Goal: Check status: Check status

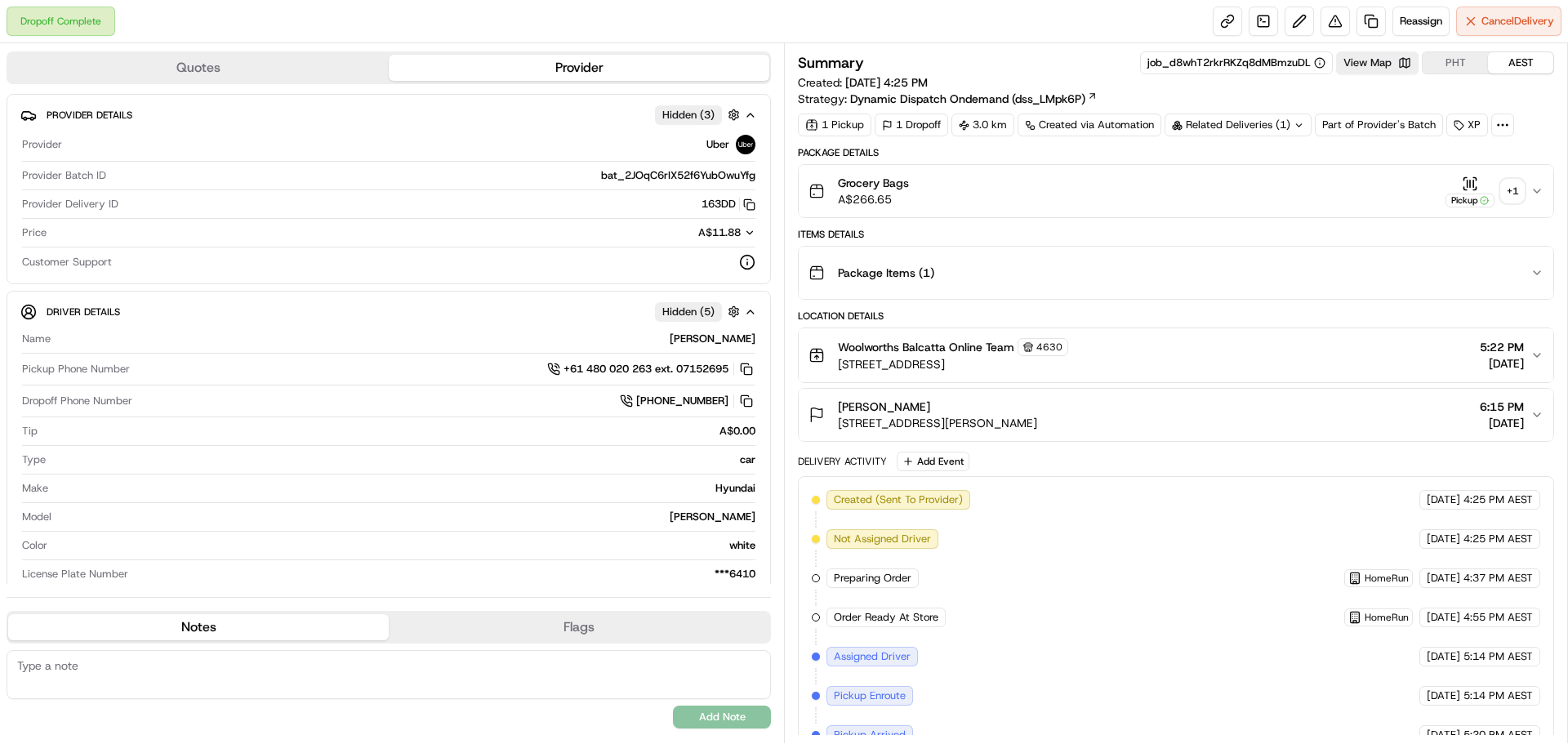
click at [1515, 183] on div "+ 1" at bounding box center [1511, 190] width 23 height 23
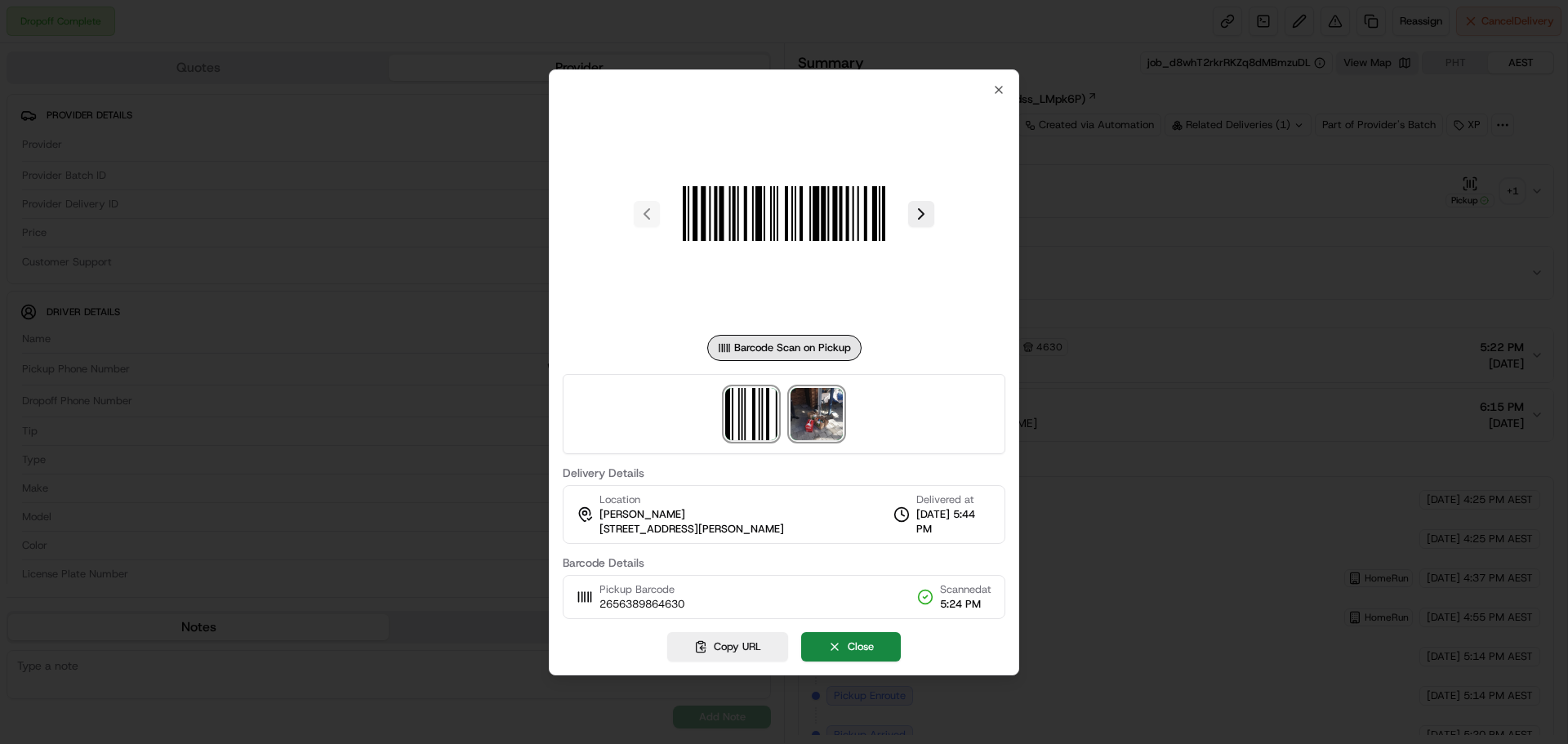
click at [807, 419] on img at bounding box center [817, 414] width 53 height 53
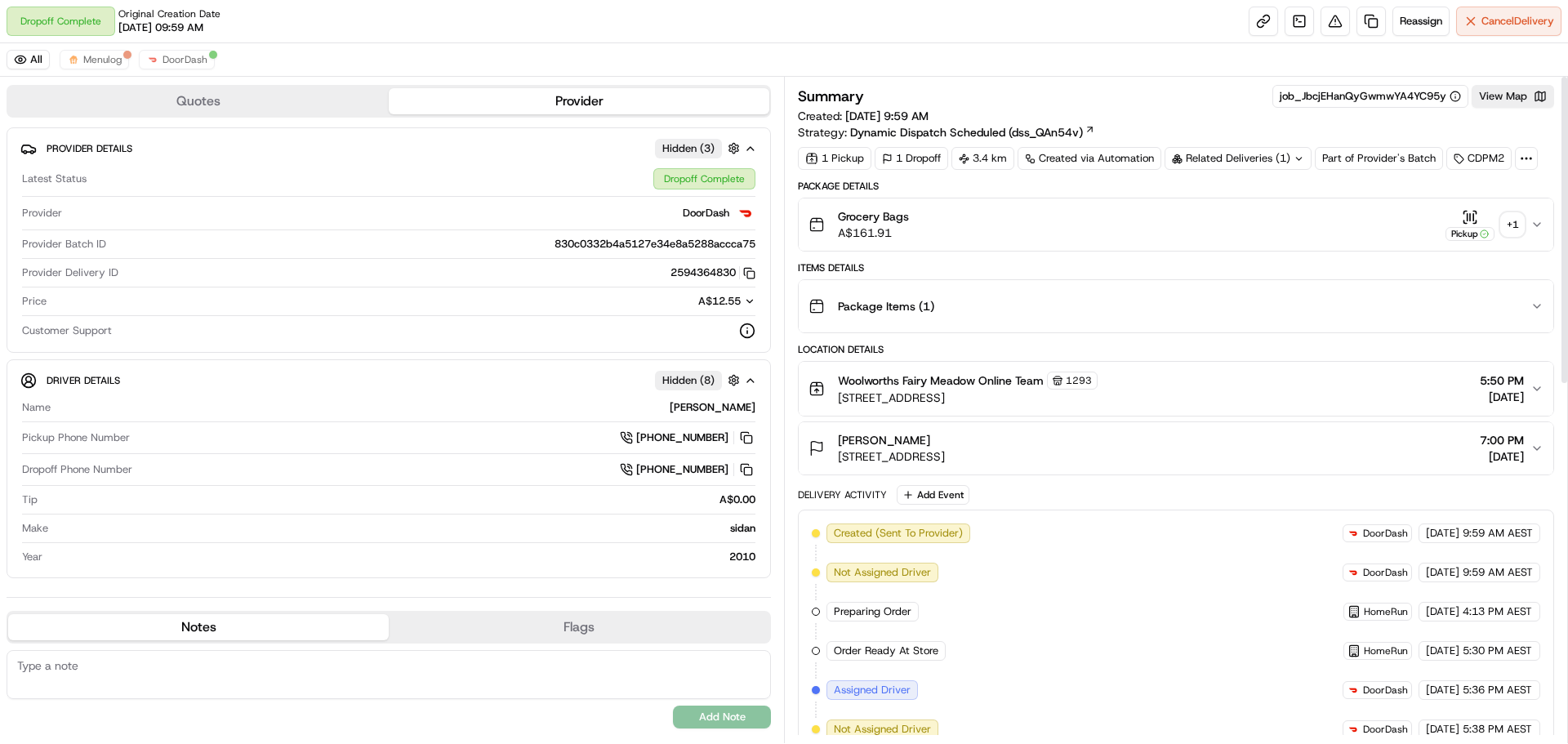
click at [1504, 222] on div "+ 1" at bounding box center [1511, 224] width 23 height 23
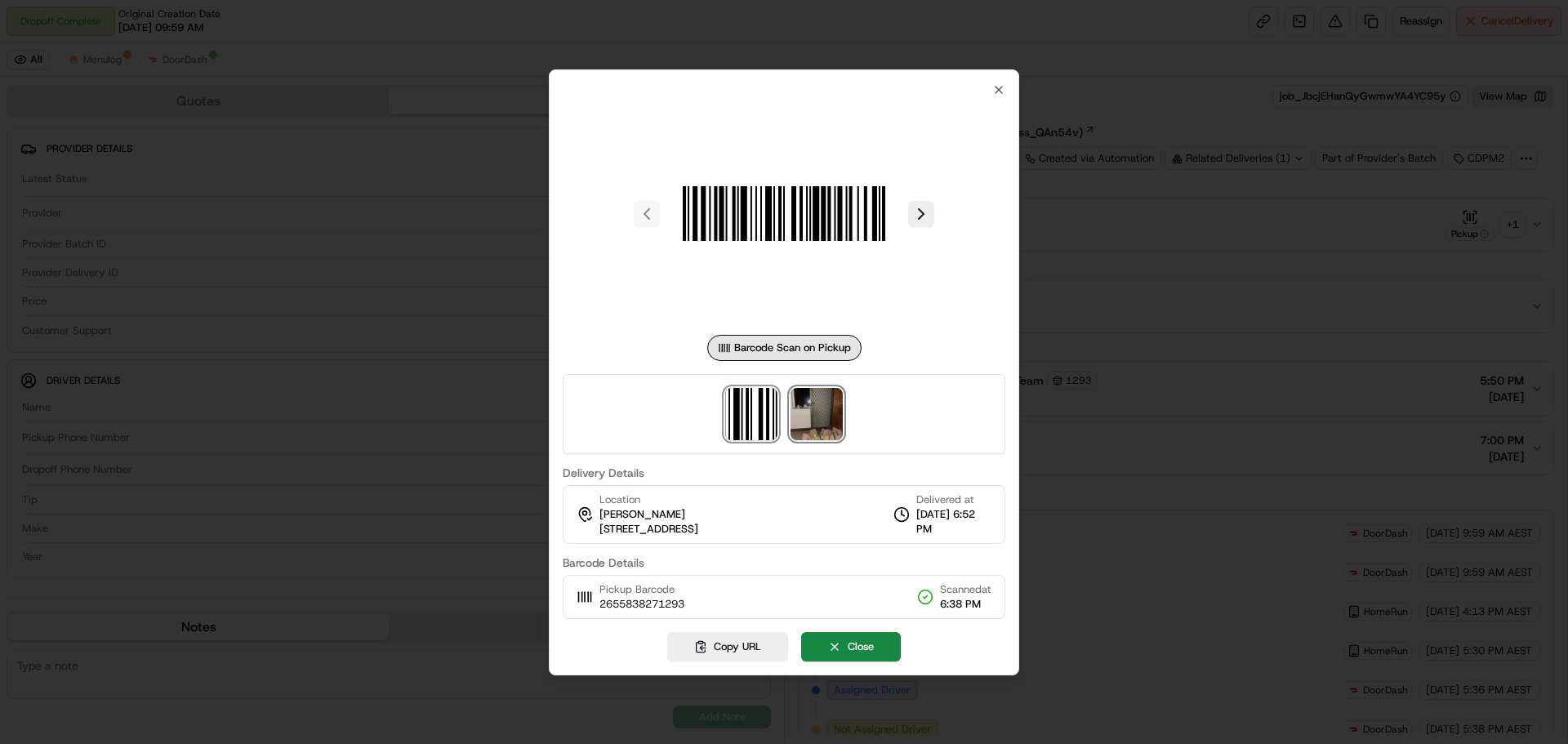
click at [818, 421] on img at bounding box center [817, 414] width 53 height 53
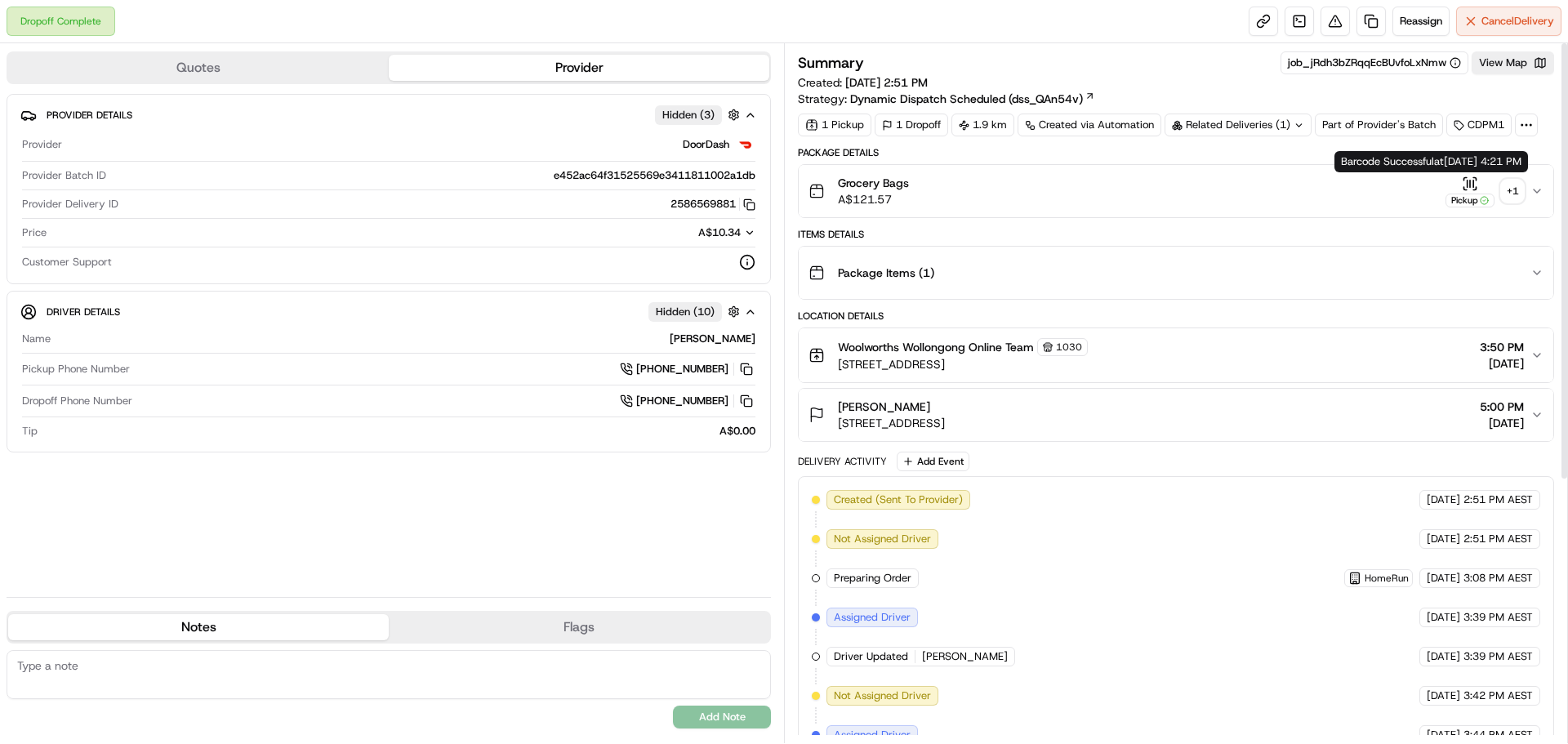
click at [1510, 190] on div "+ 1" at bounding box center [1511, 190] width 23 height 23
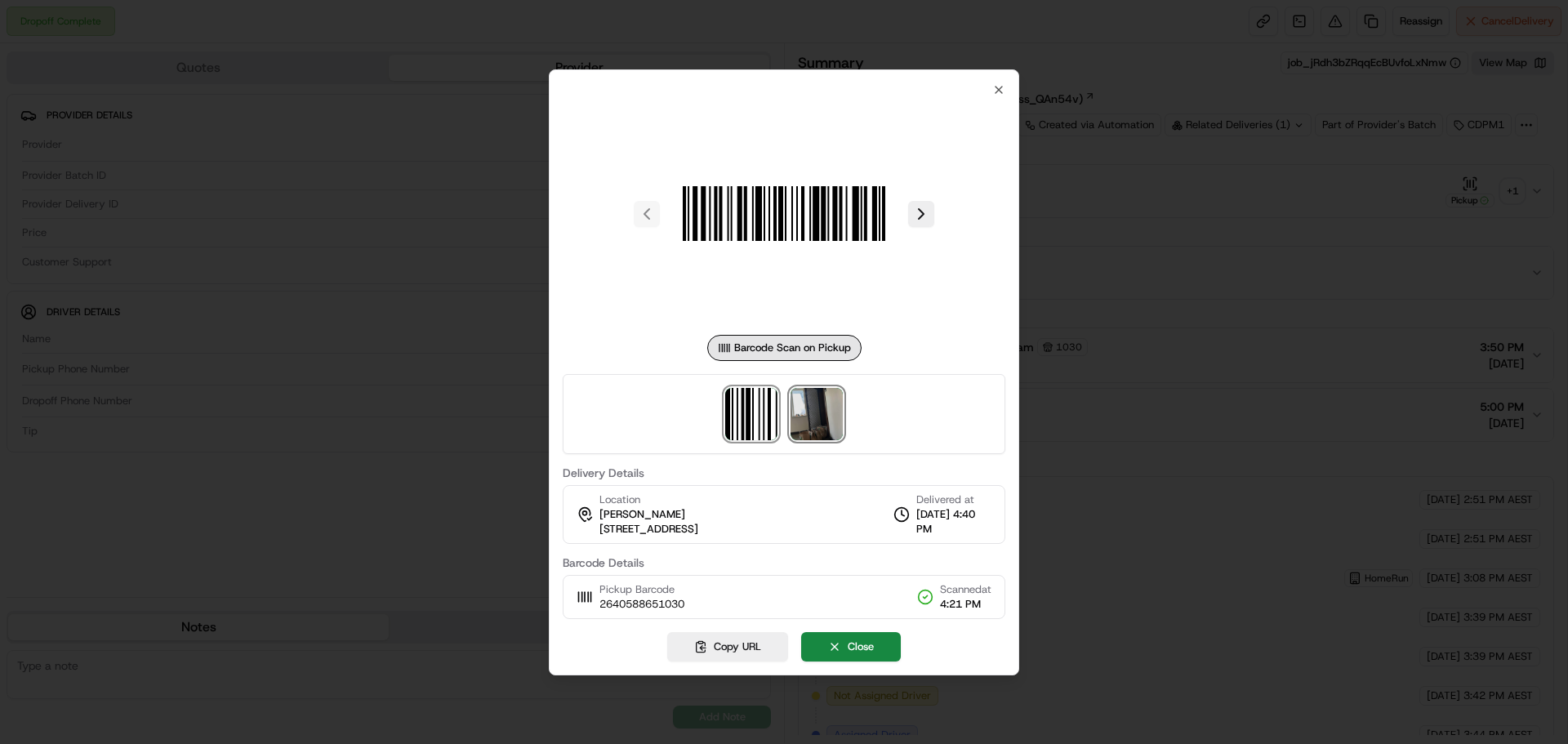
click at [830, 424] on img at bounding box center [817, 414] width 53 height 53
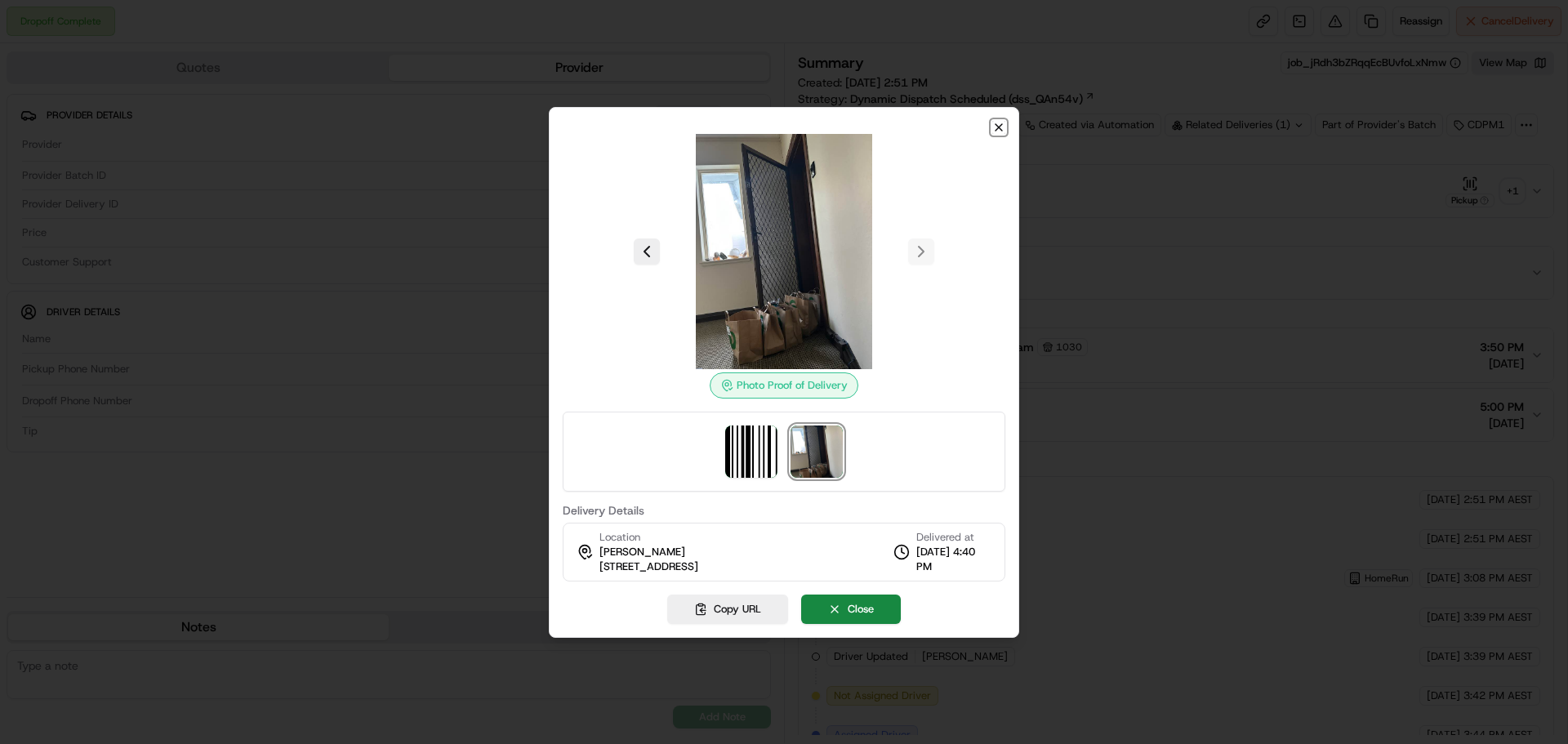
click at [1001, 121] on icon "button" at bounding box center [998, 127] width 13 height 13
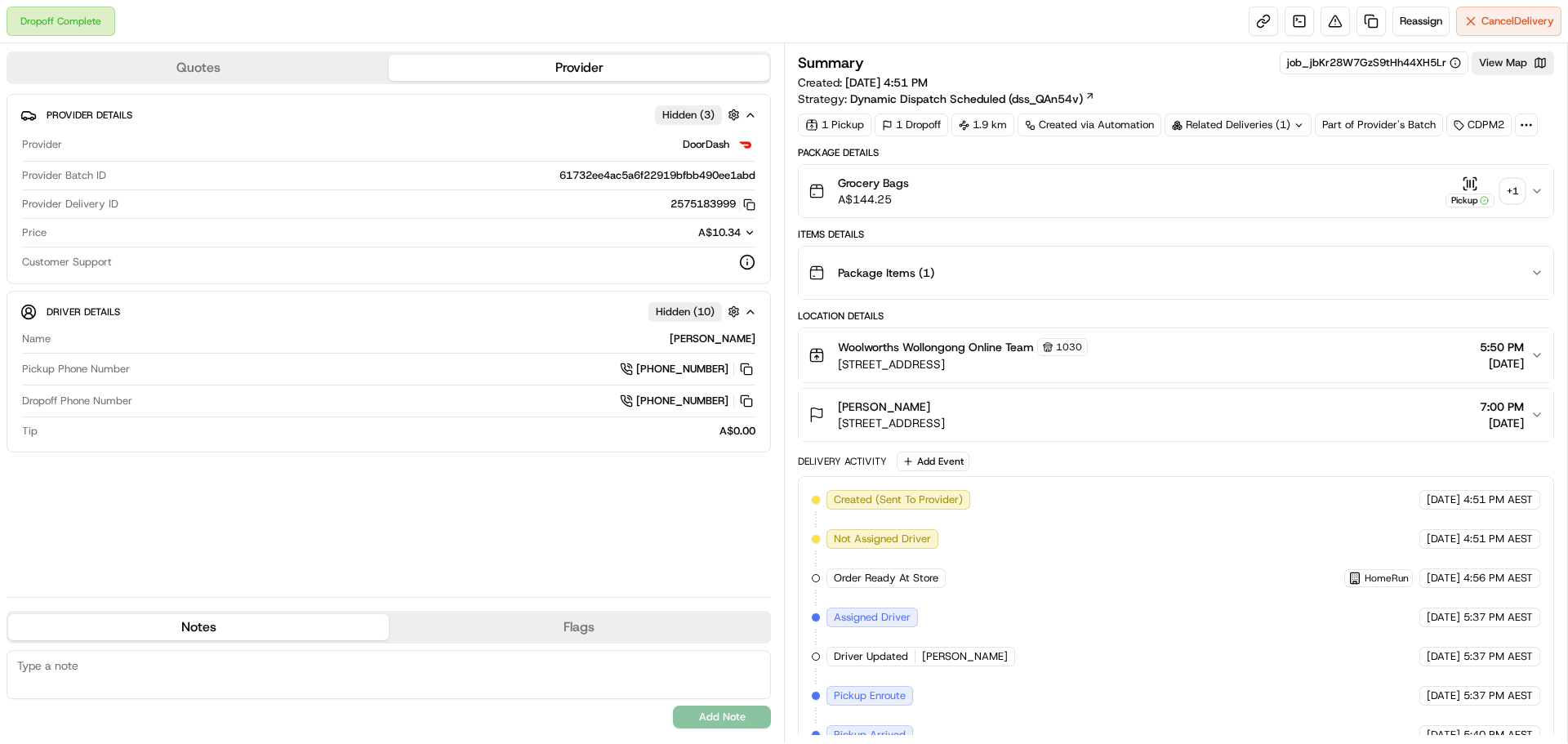
click at [1517, 195] on div "+ 1" at bounding box center [1511, 190] width 23 height 23
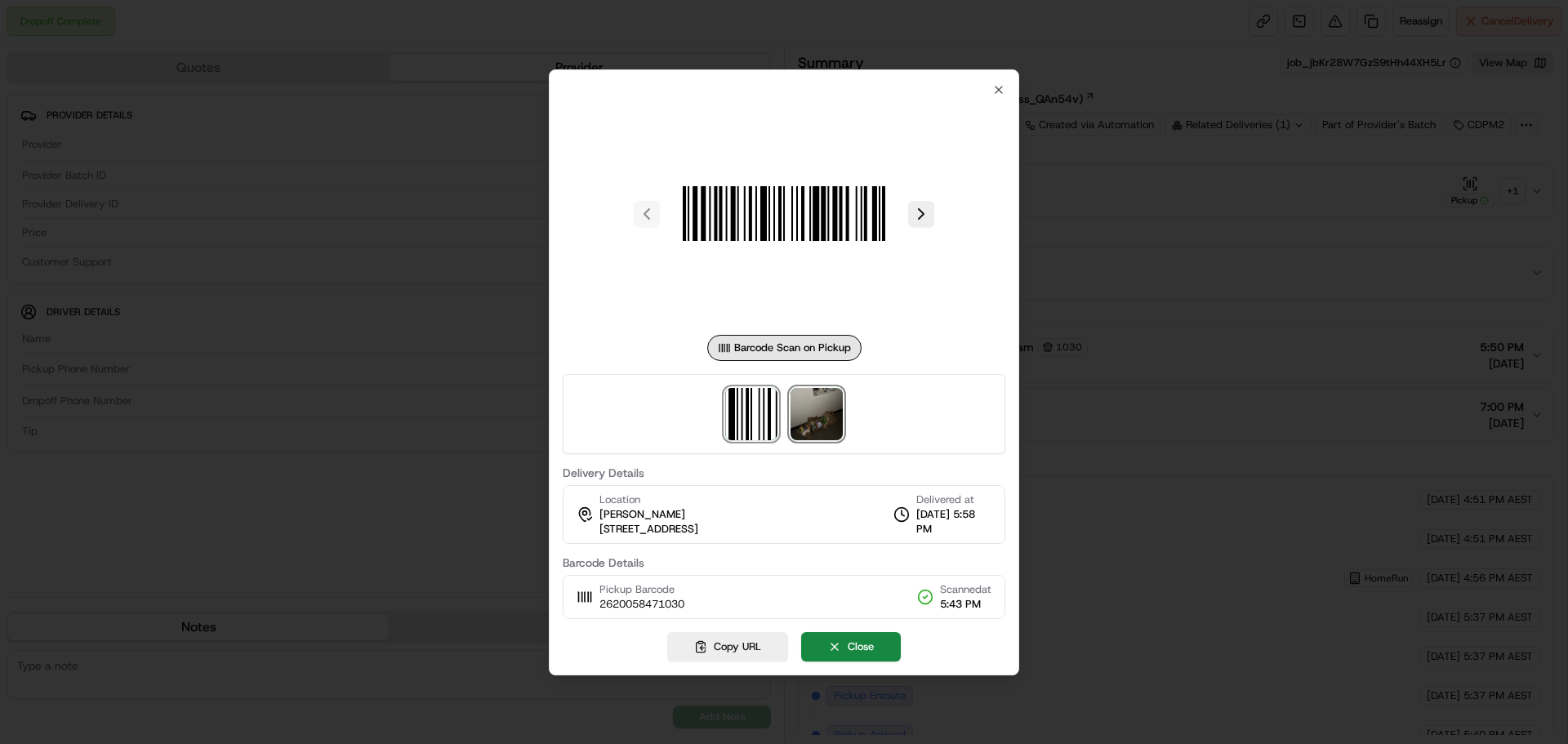
click at [818, 425] on img at bounding box center [817, 414] width 53 height 53
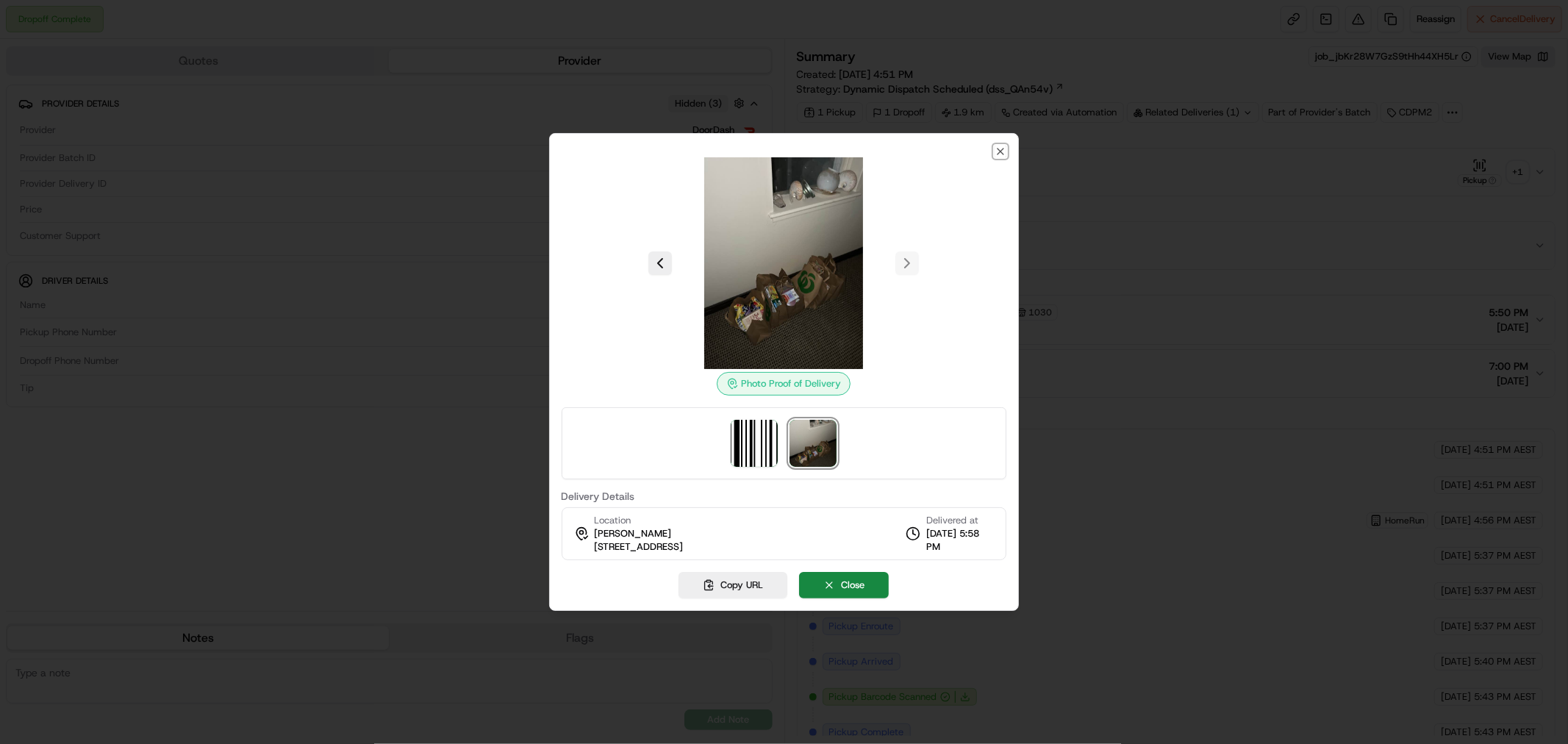
drag, startPoint x: 35, startPoint y: 405, endPoint x: 1005, endPoint y: 148, distance: 1003.5
click at [1005, 148] on icon "button" at bounding box center [1000, 151] width 12 height 12
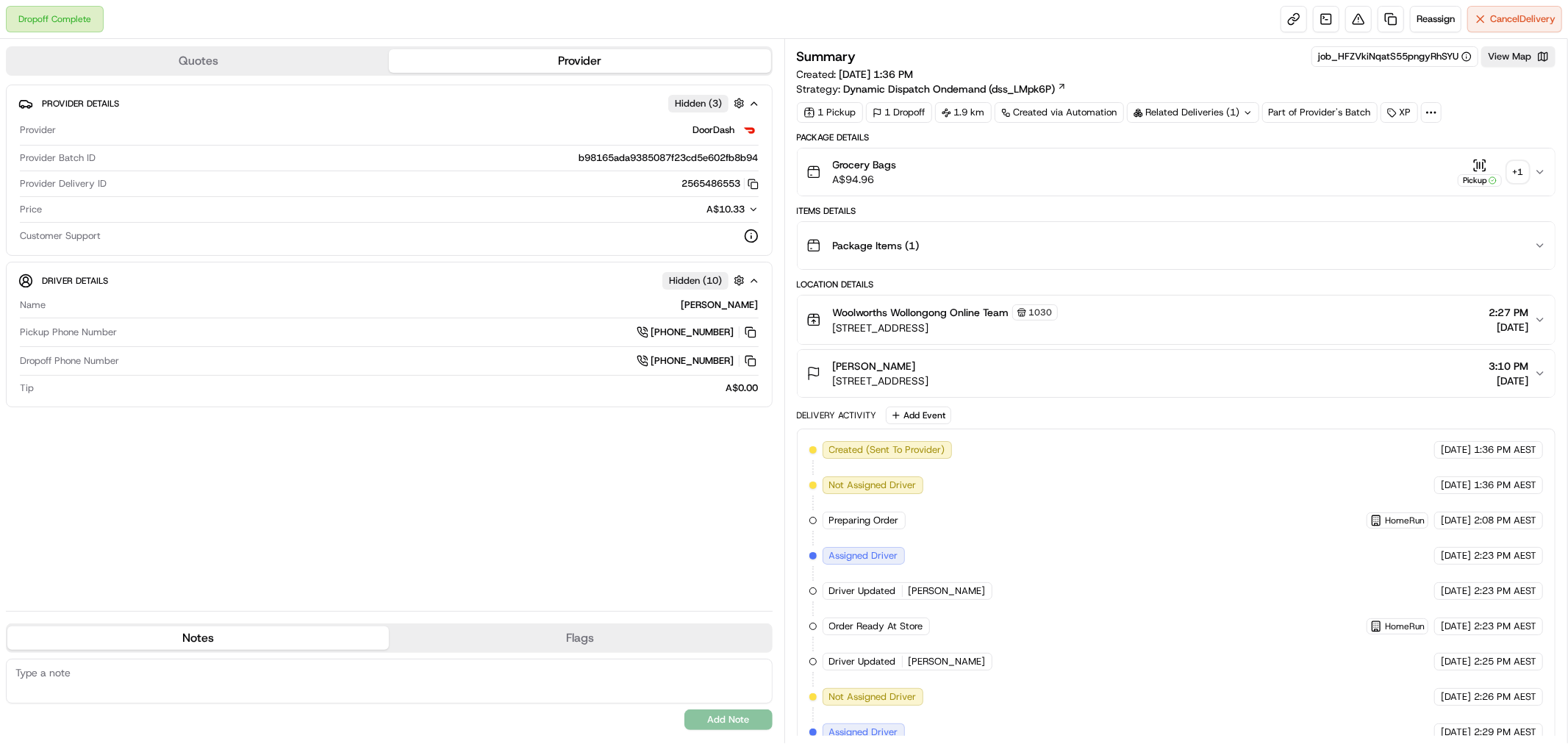
click at [1520, 171] on div "+ 1" at bounding box center [1518, 171] width 21 height 21
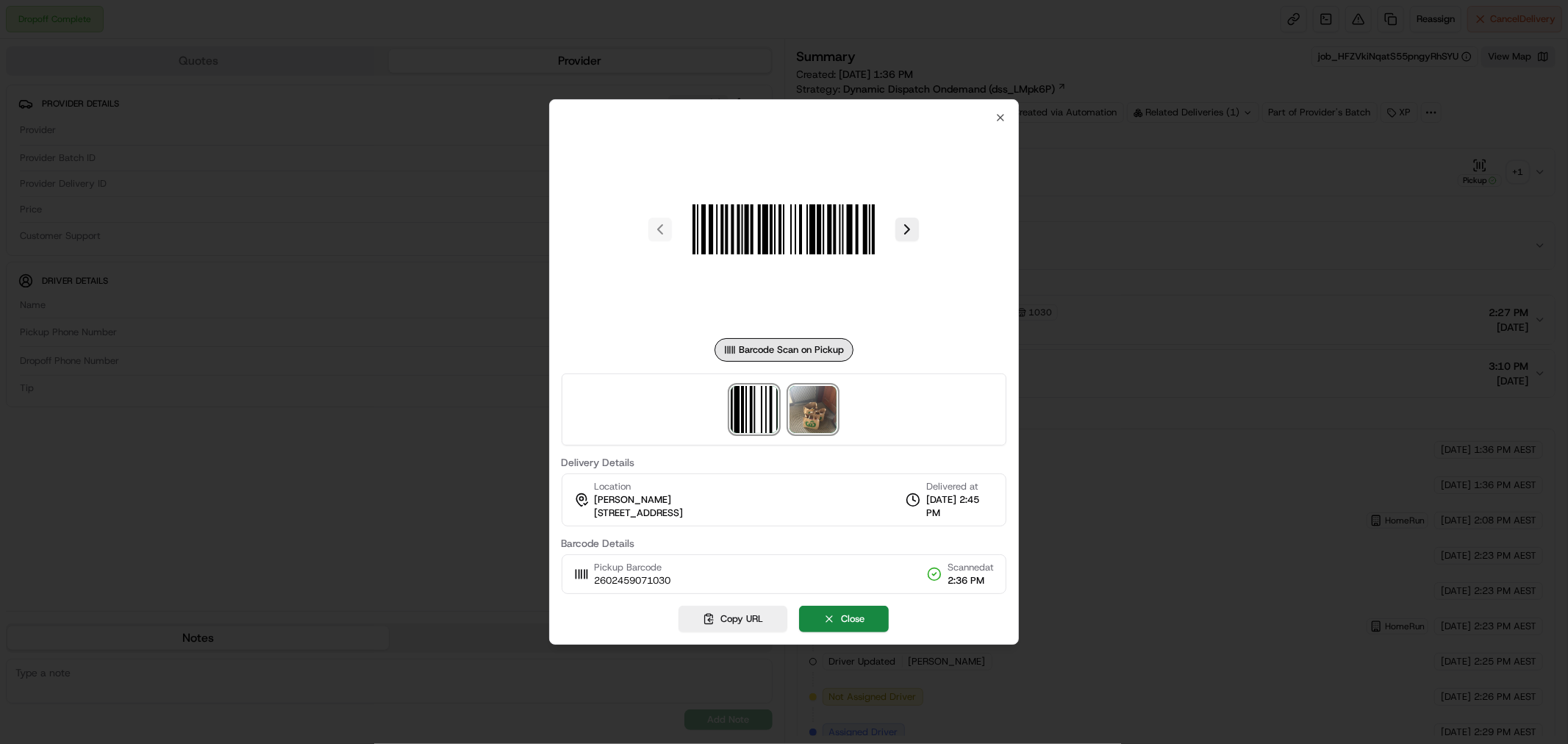
click at [805, 414] on img at bounding box center [813, 409] width 47 height 47
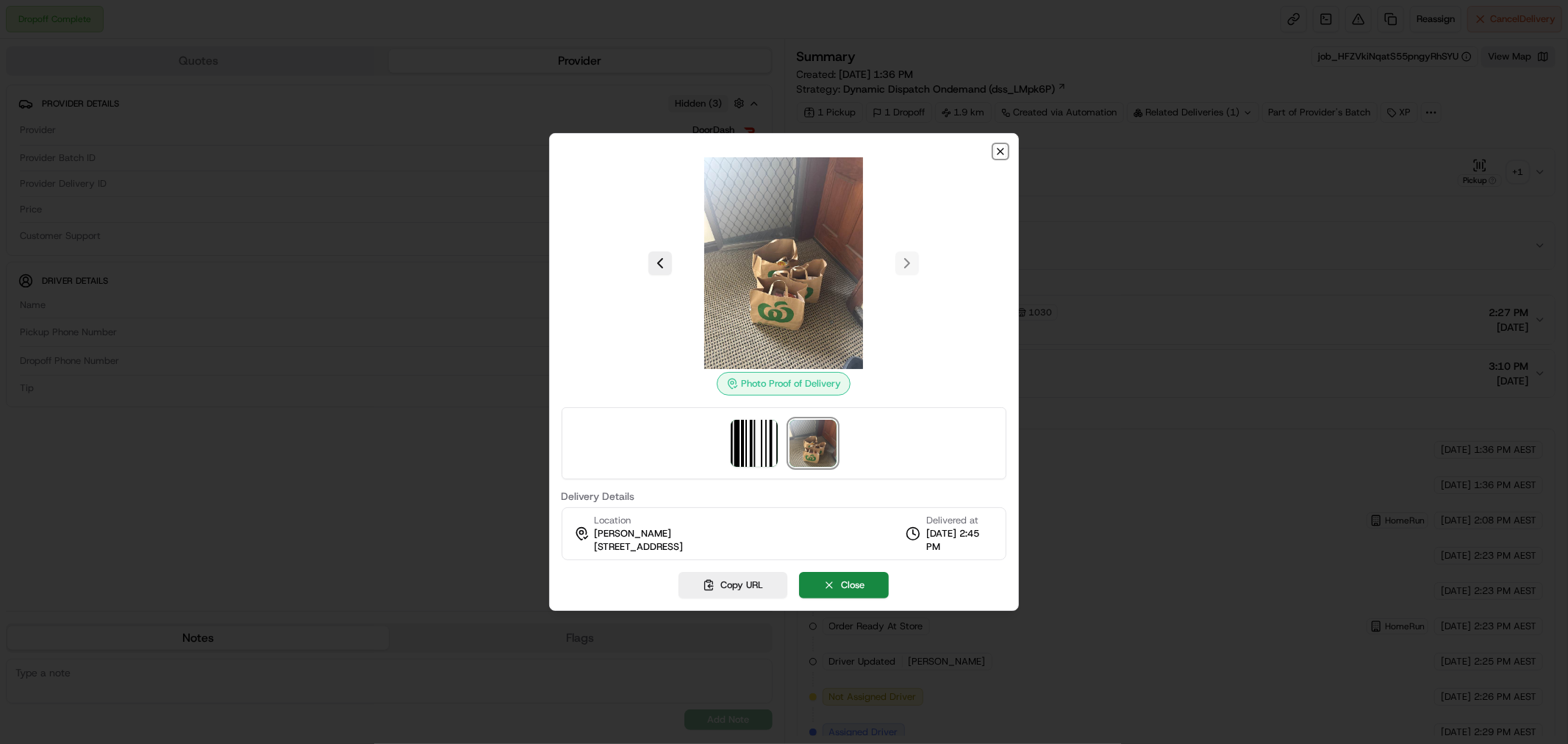
click at [1005, 151] on icon "button" at bounding box center [1000, 151] width 12 height 12
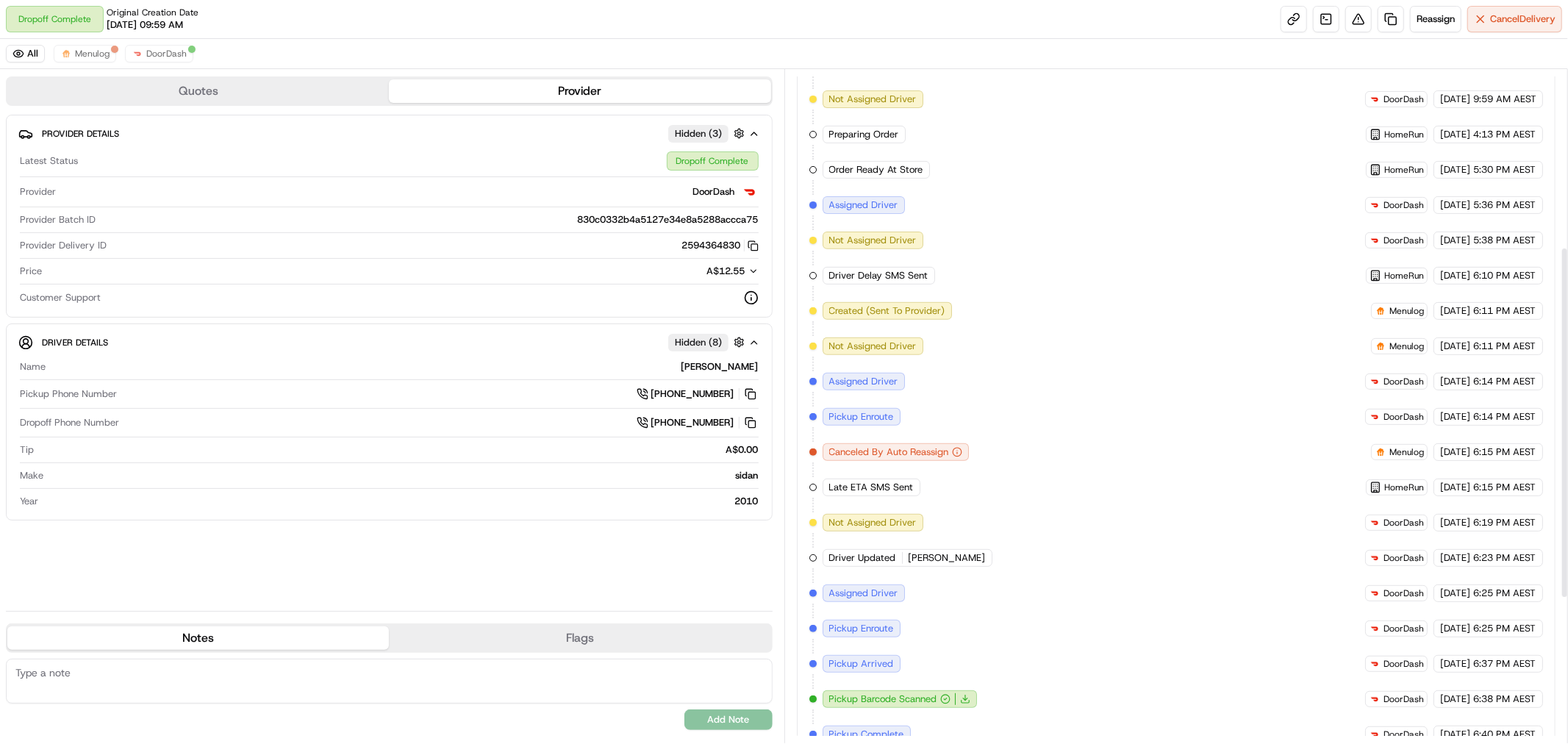
scroll to position [616, 0]
